Goal: Information Seeking & Learning: Understand process/instructions

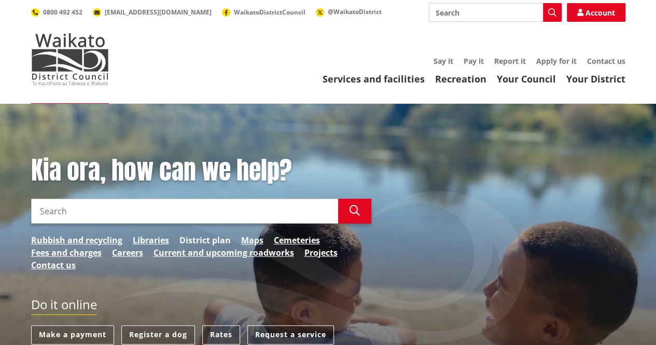
click at [196, 236] on link "District plan" at bounding box center [205, 240] width 51 height 12
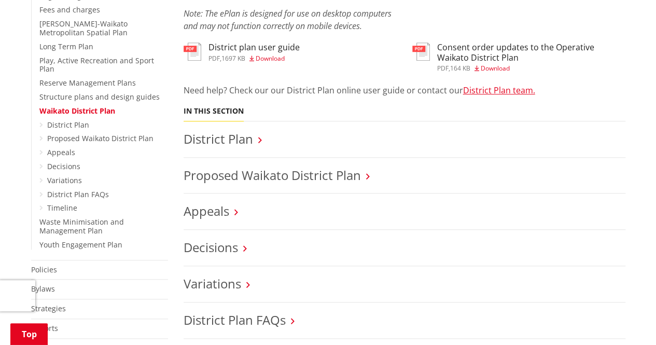
scroll to position [355, 0]
click at [226, 212] on link "Appeals" at bounding box center [207, 210] width 46 height 17
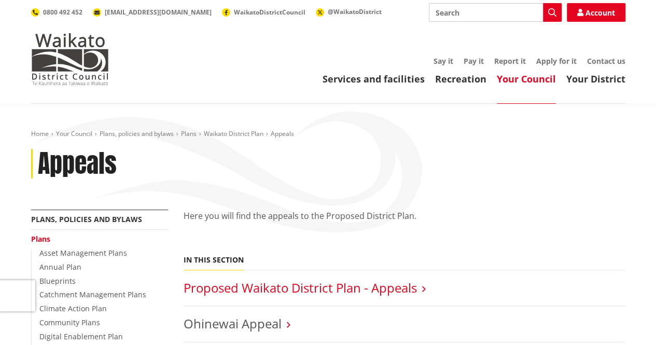
click at [278, 287] on link "Proposed Waikato District Plan - Appeals" at bounding box center [301, 287] width 234 height 17
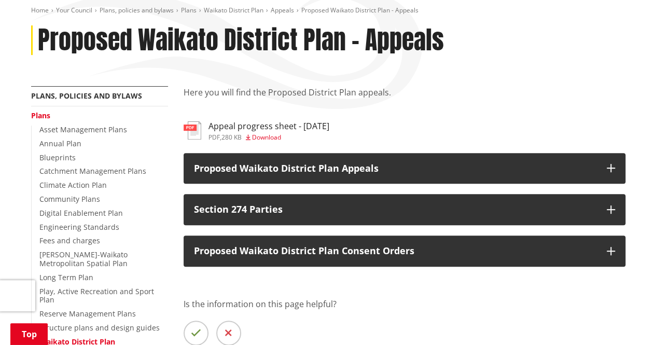
scroll to position [128, 0]
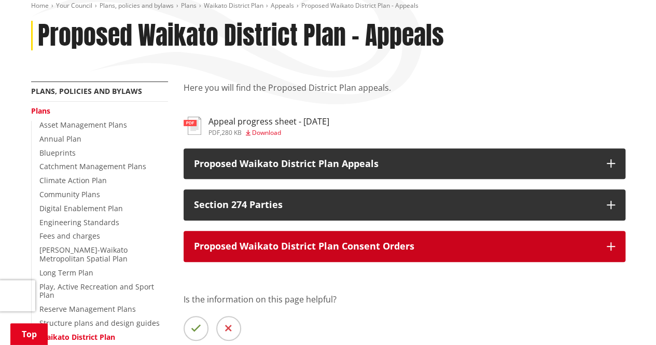
click at [611, 246] on icon "button" at bounding box center [611, 246] width 8 height 8
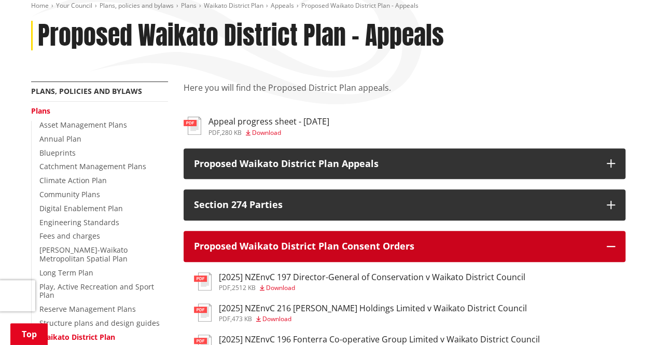
click at [611, 246] on icon "button" at bounding box center [611, 246] width 8 height 8
